Goal: Task Accomplishment & Management: Use online tool/utility

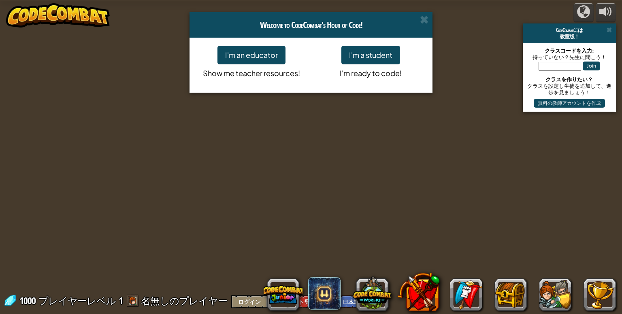
select select "ja"
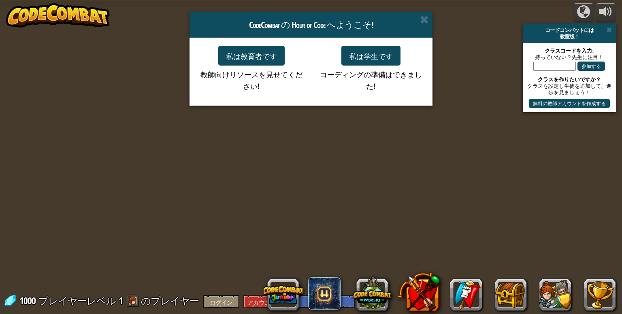
select select "ja"
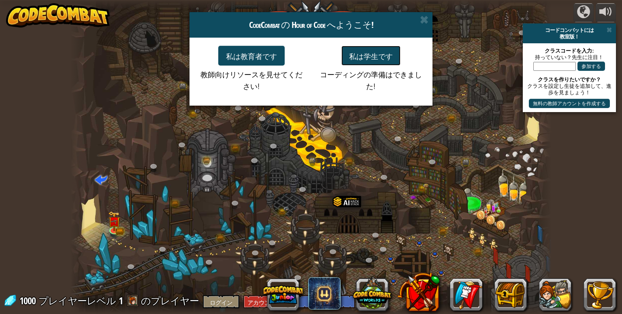
click at [368, 59] on font "私は学生です" at bounding box center [371, 55] width 44 height 9
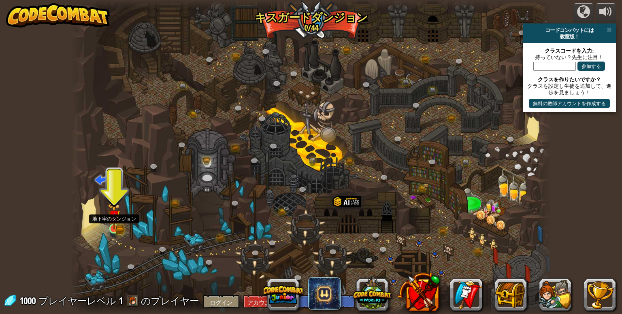
click at [118, 226] on img at bounding box center [114, 216] width 12 height 27
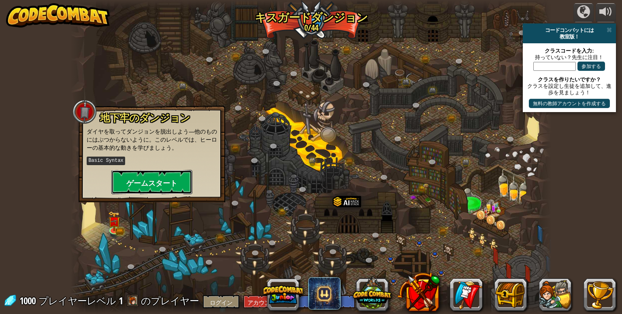
click at [155, 181] on font "ゲームスタート" at bounding box center [151, 183] width 51 height 10
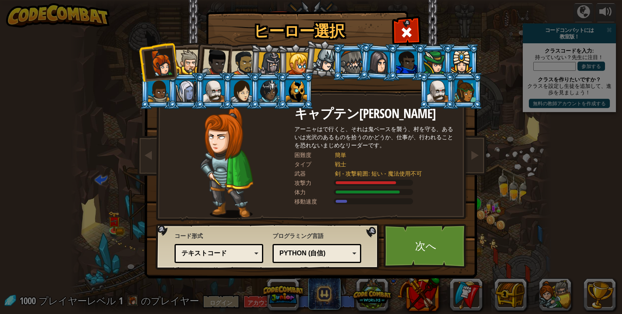
click at [187, 60] on div at bounding box center [188, 62] width 25 height 25
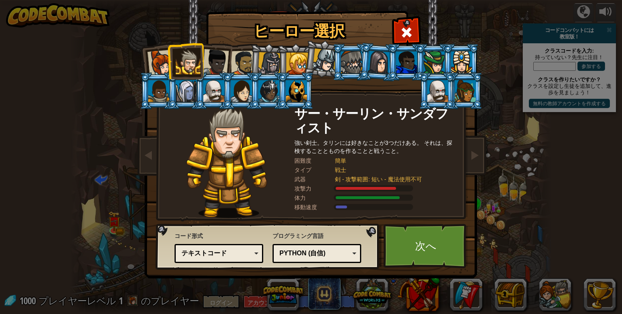
click at [214, 55] on div at bounding box center [215, 62] width 27 height 27
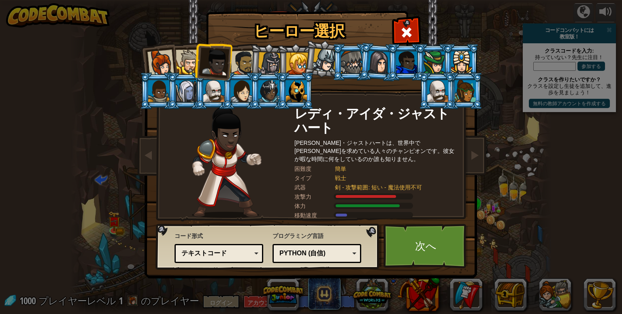
click at [241, 58] on div at bounding box center [243, 63] width 25 height 25
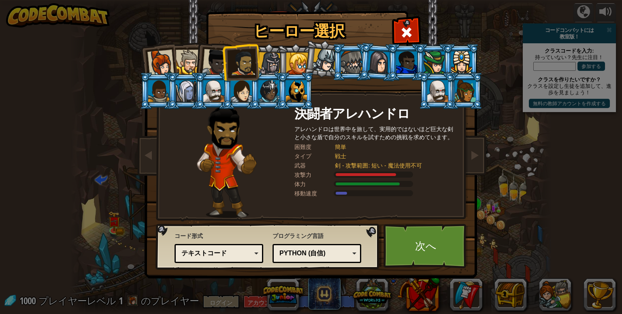
click at [261, 60] on div at bounding box center [269, 63] width 23 height 23
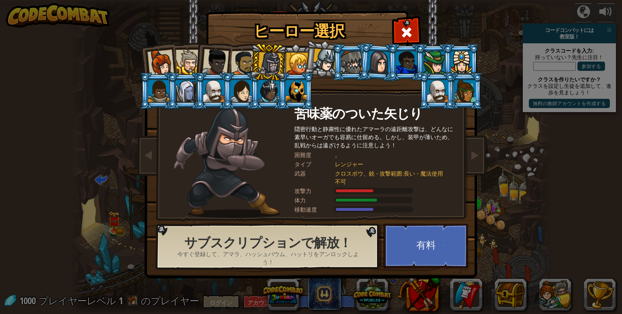
click at [295, 65] on div at bounding box center [297, 64] width 22 height 22
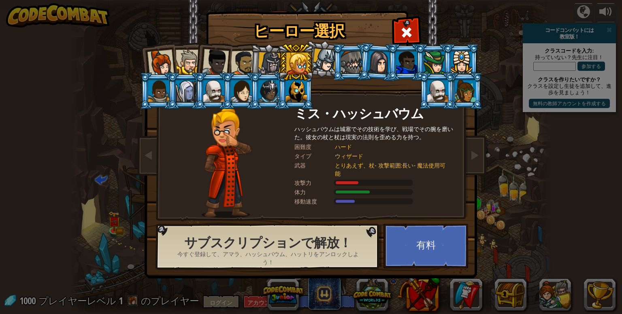
click at [310, 60] on li at bounding box center [295, 62] width 36 height 37
click at [357, 60] on div at bounding box center [351, 62] width 21 height 22
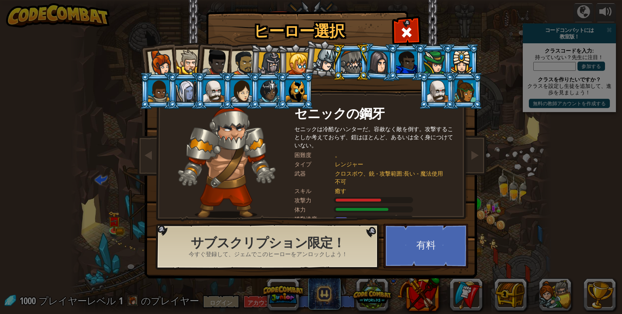
click at [245, 63] on div at bounding box center [243, 63] width 25 height 25
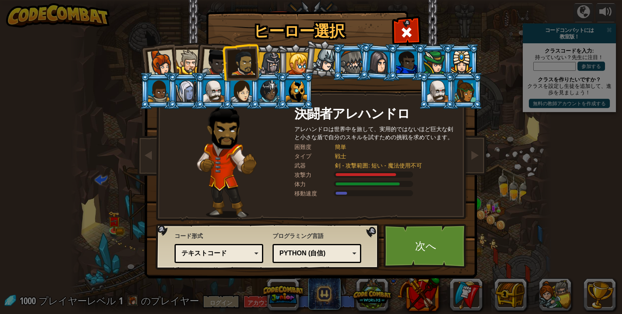
click at [213, 64] on div at bounding box center [215, 62] width 27 height 27
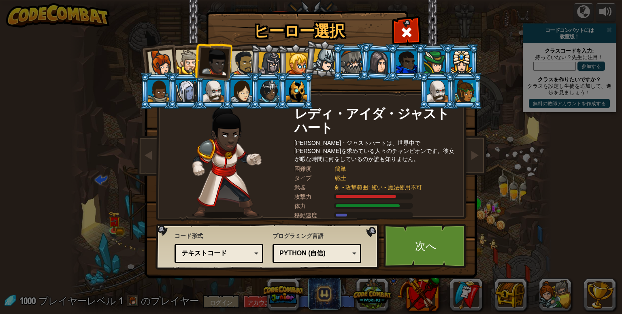
click at [182, 63] on div at bounding box center [188, 62] width 25 height 25
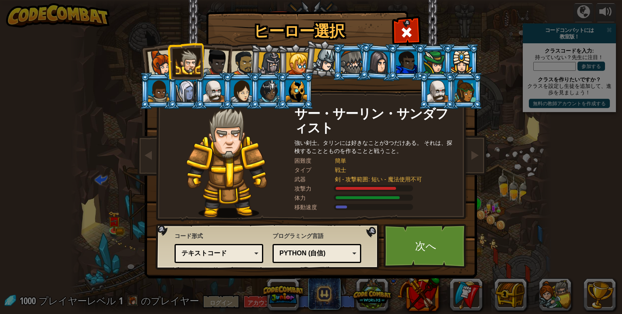
click at [217, 58] on div at bounding box center [215, 62] width 27 height 27
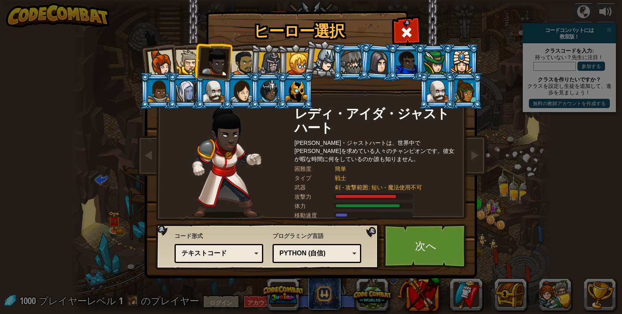
click at [242, 61] on div at bounding box center [243, 63] width 25 height 25
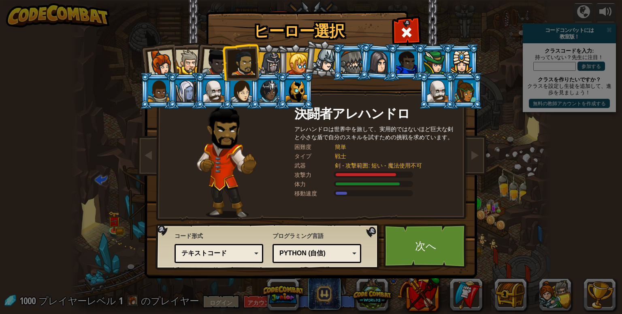
click at [189, 62] on div at bounding box center [188, 62] width 25 height 25
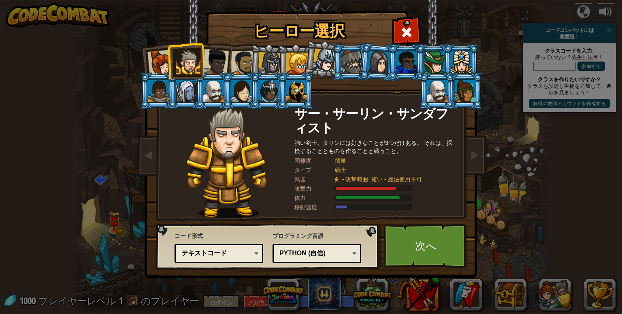
click at [222, 61] on div at bounding box center [215, 62] width 27 height 27
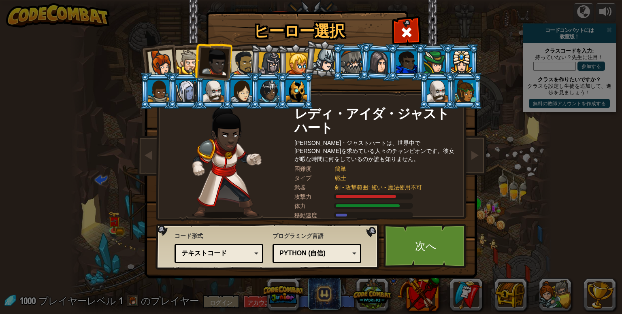
click at [168, 57] on div at bounding box center [160, 63] width 27 height 27
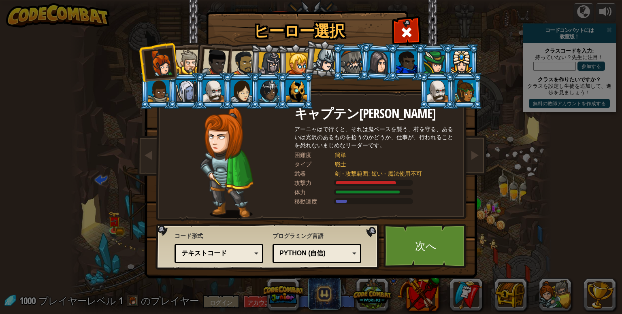
click at [189, 59] on div at bounding box center [188, 62] width 25 height 25
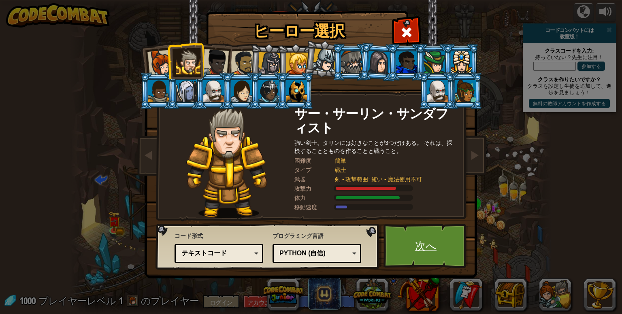
click at [425, 245] on font "次へ" at bounding box center [425, 245] width 21 height 15
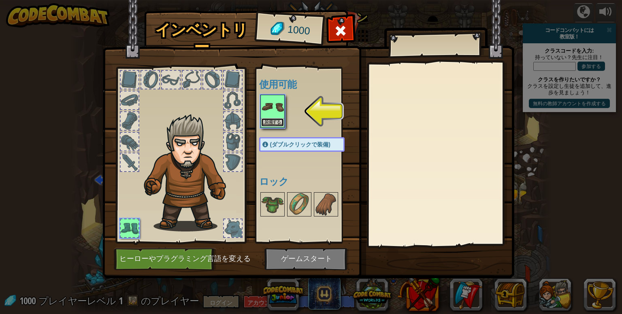
click at [269, 123] on font "装備する" at bounding box center [272, 122] width 16 height 5
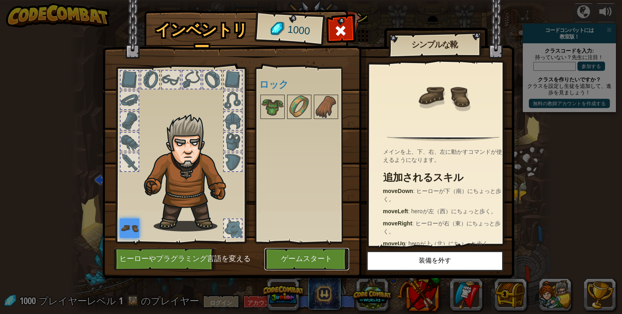
click at [313, 258] on font "ゲームスタート" at bounding box center [306, 259] width 51 height 8
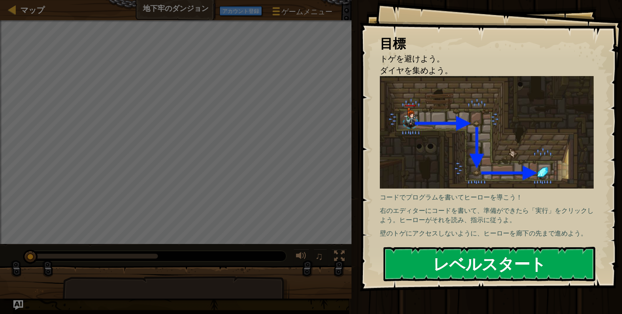
click at [436, 266] on font "レベルスタート" at bounding box center [489, 264] width 113 height 22
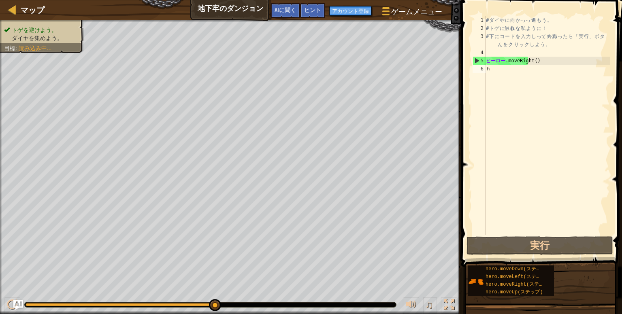
type textarea "へ"
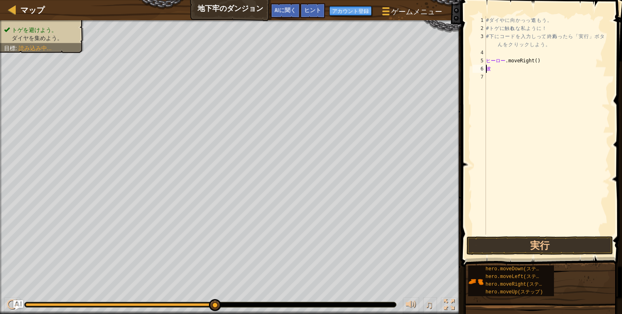
type textarea "hero.moveRight()he"
click at [497, 74] on div "# ダ イ や に 向 か っ って 進 も う 。 # ト ゲ に 触る れ な 私 よ う に ！ # 下 に コ ー ド を 入 力 し って 、 終焉…" at bounding box center [546, 133] width 125 height 235
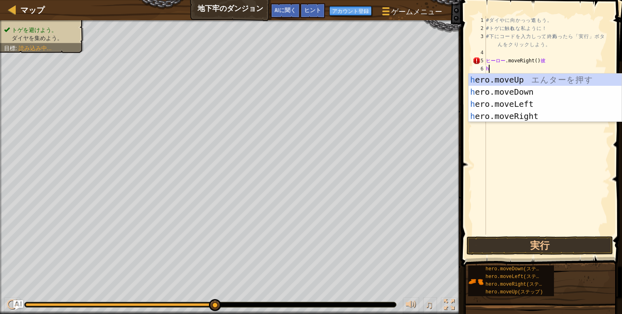
type textarea "え"
click at [538, 93] on div "h ero.moveUp エ ん タ ー を 押 す h ero.moveDown エ ん タ ー を 押 す h ero.moveLeft エ ん タ ー …" at bounding box center [544, 110] width 153 height 73
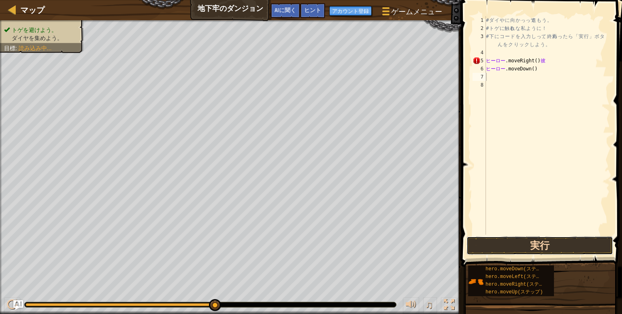
click at [537, 243] on button "実行" at bounding box center [539, 245] width 147 height 19
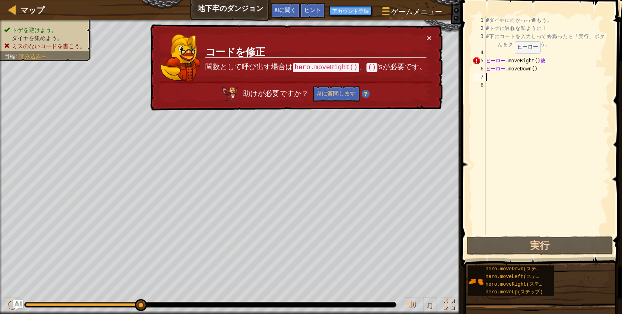
click at [507, 62] on div "# ダ イ や に 向 か っ って 進 も う 。 # ト ゲ に 触る れ な 私 よ う に ！ # 下 に コ ー ド を 入 力 し って 、 終焉…" at bounding box center [546, 133] width 125 height 235
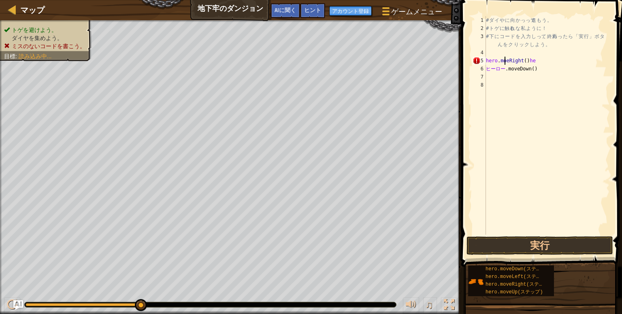
type textarea "hero.meRight()he"
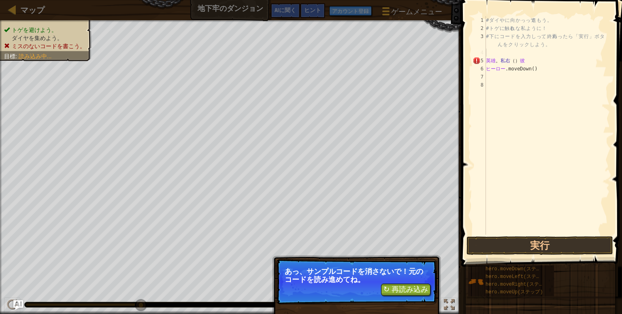
type textarea "# 下にコードを入力して、終わったら「実行」ボタンをクリックしよう。"
click at [525, 58] on div "# ダ イ や に 向 か っ って 進 も う 。 # ト ゲ に 触る れ な 私 よ う に ！ # 下 に コ ー ド を 入 力 し って 、 終焉…" at bounding box center [546, 133] width 125 height 235
click at [526, 61] on div "# ダ イ や に 向 か っ って 進 も う 。 # ト ゲ に 触る れ な 私 よ う に ！ # 下 に コ ー ド を 入 力 し って 、 終焉…" at bounding box center [546, 133] width 125 height 235
click at [531, 62] on div "# ダ イ や に 向 か っ って 進 も う 。 # ト ゲ に 触る れ な 私 よ う に ！ # 下 に コ ー ド を 入 力 し って 、 終焉…" at bounding box center [546, 125] width 125 height 219
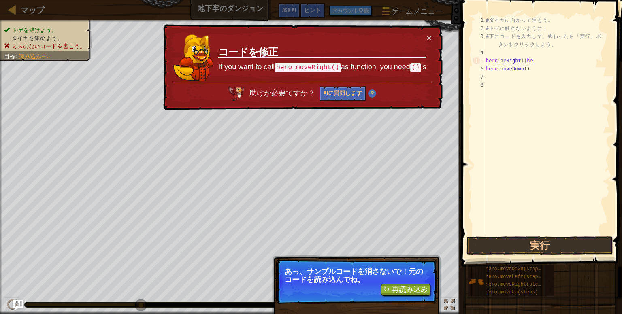
click at [540, 68] on div "# ダ イ ヤ に 向 か っ て 進 も う 。 # ト ゲ に 触 れ な い よ う に ！ # 下 に コ ー ド を 入 力 し て 、 終 わ っ…" at bounding box center [546, 133] width 125 height 235
click at [540, 63] on div "# ダ イ ヤ に 向 か っ て 進 も う 。 # ト ゲ に 触 れ な い よ う に ！ # 下 に コ ー ド を 入 力 し て 、 終 わ っ…" at bounding box center [546, 133] width 125 height 235
click at [426, 43] on td "コードを修正 If you want to call hero.moveRight() as function, you need () 's" at bounding box center [322, 58] width 209 height 48
click at [431, 37] on button "×" at bounding box center [429, 38] width 5 height 9
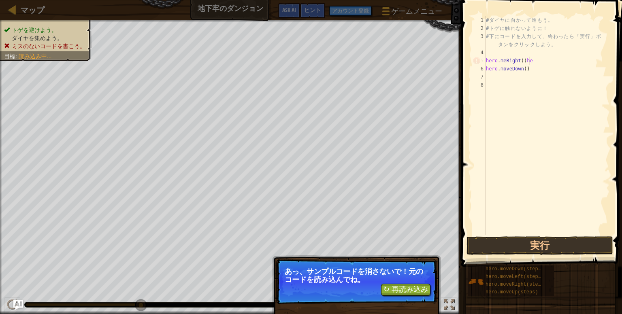
click at [540, 61] on div "# ダ イ ヤ に 向 か っ て 進 も う 。 # ト ゲ に 触 れ な い よ う に ！ # 下 に コ ー ド を 入 力 し て 、 終 わ っ…" at bounding box center [546, 133] width 125 height 235
type textarea "hero.meRight()he hero.moveDown()"
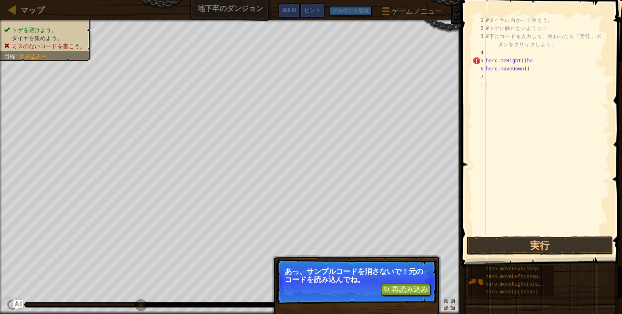
drag, startPoint x: 541, startPoint y: 143, endPoint x: 535, endPoint y: 201, distance: 58.6
click at [541, 143] on div "# ダ イ ヤ に 向 か っ て 進 も う 。 # ト ゲ に 触 れ な い よ う に ！ # 下 に コ ー ド を 入 力 し て 、 終 わ っ…" at bounding box center [546, 133] width 125 height 235
click at [522, 248] on button "実行" at bounding box center [539, 245] width 147 height 19
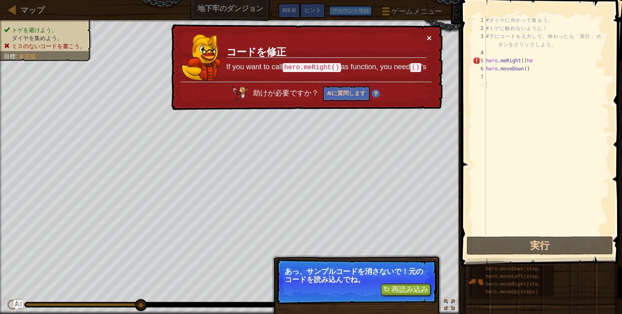
click at [431, 38] on button "×" at bounding box center [429, 38] width 5 height 9
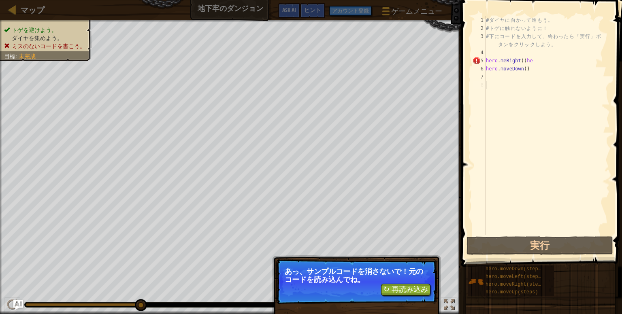
type textarea "hero.meRight()he"
click at [533, 61] on div "# ダ イ ヤ に 向 か っ て 進 も う 。 # ト ゲ に 触 れ な い よ う に ！ # 下 に コ ー ド を 入 力 し て 、 終 わ っ…" at bounding box center [546, 133] width 125 height 235
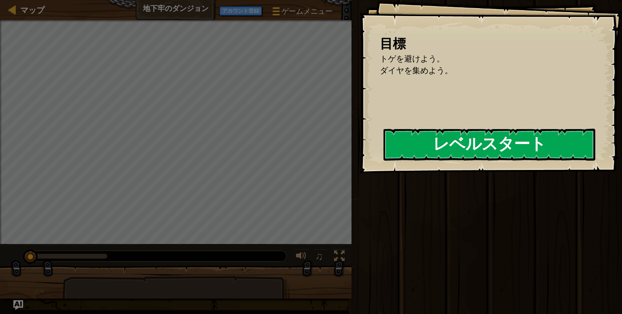
click at [476, 150] on button "レベルスタート" at bounding box center [489, 145] width 212 height 32
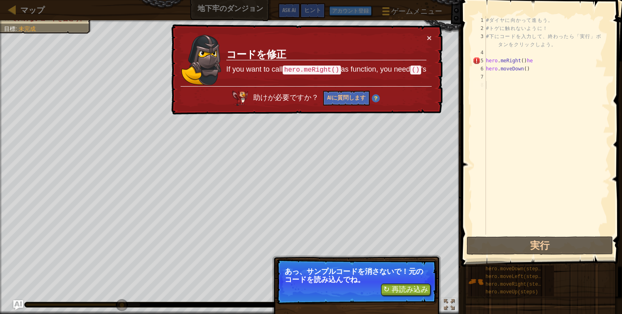
click at [545, 61] on div "# ダ イ ヤ に 向 か っ て 進 も う 。 # ト ゲ に 触 れ な い よ う に ！ # 下 に コ ー ド を 入 力 し て 、 終 わ っ…" at bounding box center [546, 133] width 125 height 235
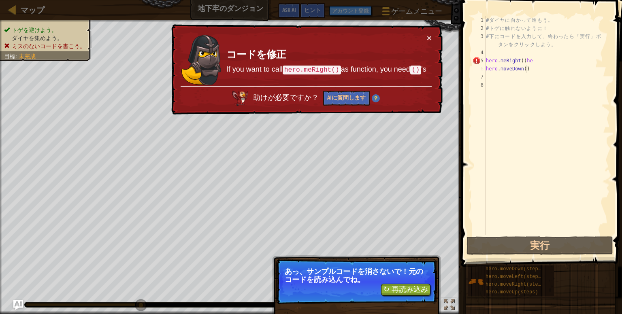
click at [540, 71] on div "# ダ イ ヤ に 向 か っ て 進 も う 。 # ト ゲ に 触 れ な い よ う に ！ # 下 に コ ー ド を 入 力 し て 、 終 わ っ…" at bounding box center [546, 133] width 125 height 235
click at [431, 40] on button "×" at bounding box center [429, 38] width 5 height 9
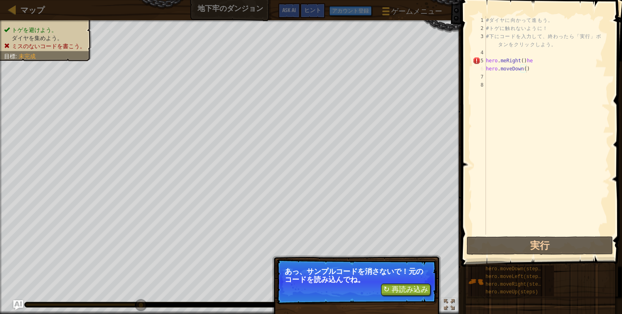
click at [545, 70] on div "# ダ イ ヤ に 向 か っ て 進 も う 。 # ト ゲ に 触 れ な い よ う に ！ # 下 に コ ー ド を 入 力 し て 、 終 わ っ…" at bounding box center [546, 133] width 125 height 235
click at [544, 60] on div "# ダ イ ヤ に 向 か っ て 進 も う 。 # ト ゲ に 触 れ な い よ う に ！ # 下 に コ ー ド を 入 力 し て 、 終 わ っ…" at bounding box center [546, 133] width 125 height 235
type textarea "hero.meRight()he hero.moveDown()"
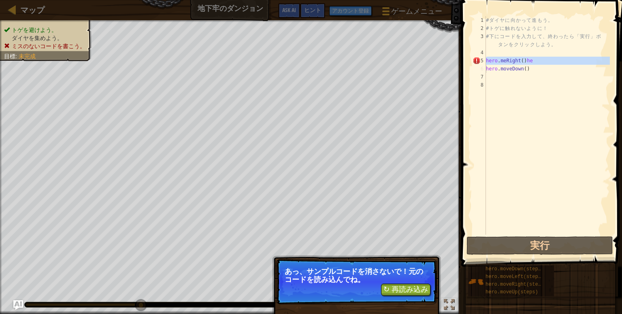
click at [544, 60] on div "# ダ イ ヤ に 向 か っ て 進 も う 。 # ト ゲ に 触 れ な い よ う に ！ # 下 に コ ー ド を 入 力 し て 、 終 わ っ…" at bounding box center [546, 133] width 125 height 235
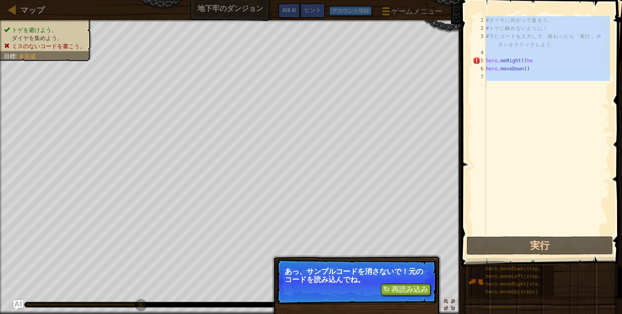
click at [537, 62] on div "# ダ イ ヤ に 向 か っ て 進 も う 。 # ト ゲ に 触 れ な い よ う に ！ # 下 に コ ー ド を 入 力 し て 、 終 わ っ…" at bounding box center [546, 125] width 125 height 219
type textarea "hero.meRight()he"
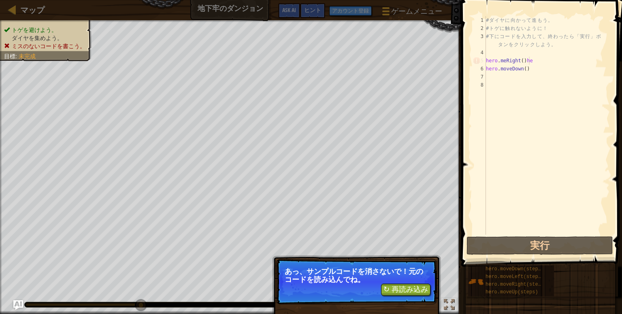
click at [530, 60] on div "# ダ イ ヤ に 向 か っ て 進 も う 。 # ト ゲ に 触 れ な い よ う に ！ # 下 に コ ー ド を 入 力 し て 、 終 わ っ…" at bounding box center [546, 133] width 125 height 235
click at [530, 62] on div "# ダ イ ヤ に 向 か っ て 進 も う 。 # ト ゲ に 触 れ な い よ う に ！ # 下 に コ ー ド を 入 力 し て 、 終 わ っ…" at bounding box center [546, 133] width 125 height 235
